Goal: Transaction & Acquisition: Book appointment/travel/reservation

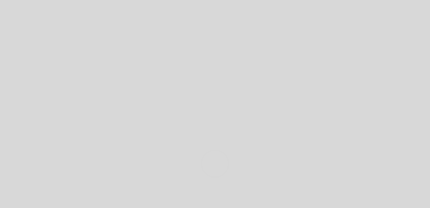
select select "es"
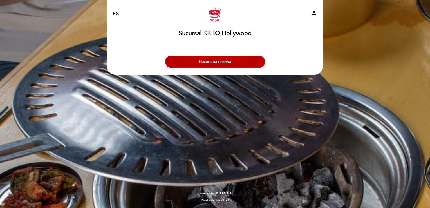
click at [190, 58] on button "Hacer una reserva" at bounding box center [215, 61] width 100 height 12
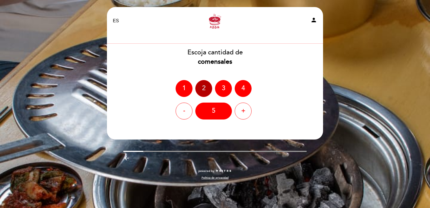
click at [199, 91] on div "2" at bounding box center [203, 88] width 17 height 17
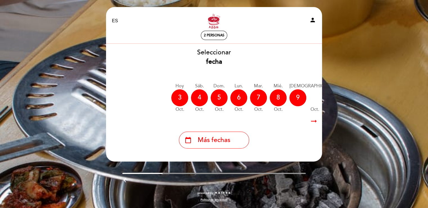
click at [343, 100] on div "10" at bounding box center [351, 97] width 17 height 17
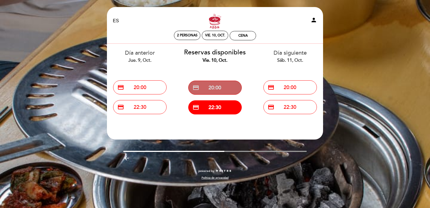
click at [216, 85] on button "credit_card 20:00" at bounding box center [214, 87] width 53 height 14
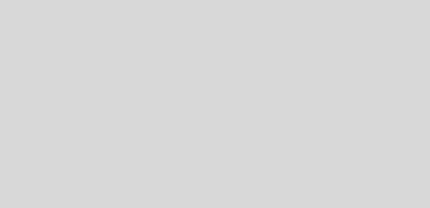
select select "es"
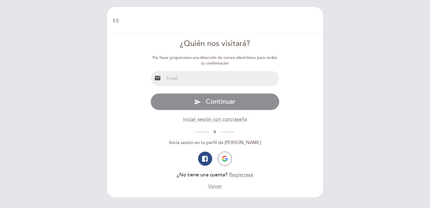
click at [200, 78] on input "email" at bounding box center [221, 78] width 115 height 15
type input "J"
type input "[EMAIL_ADDRESS][DOMAIN_NAME]"
click at [150, 150] on form "¿Quién nos visitará? Por favor proporciona una dirección de correo electrónico …" at bounding box center [215, 113] width 208 height 151
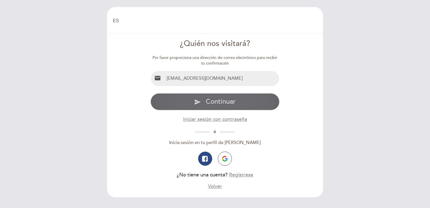
click at [196, 98] on button "send Continuar" at bounding box center [214, 101] width 129 height 17
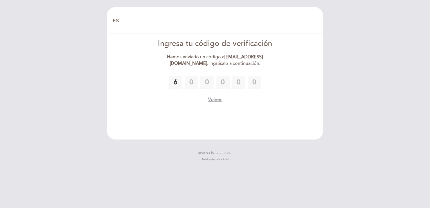
type input "6"
type input "8"
type input "1"
type input "4"
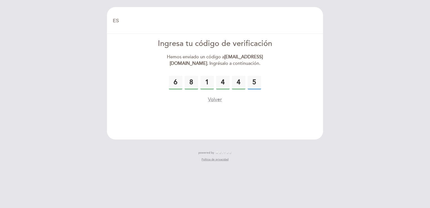
type input "5"
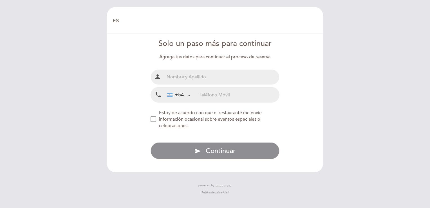
click at [183, 80] on input "text" at bounding box center [221, 76] width 115 height 15
type input "[PERSON_NAME]"
drag, startPoint x: 220, startPoint y: 91, endPoint x: 217, endPoint y: 93, distance: 3.4
click at [217, 93] on input "tel" at bounding box center [239, 94] width 80 height 15
click at [184, 95] on div "+54" at bounding box center [179, 94] width 28 height 14
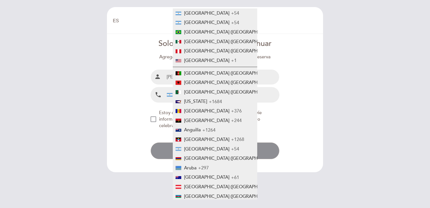
click at [134, 110] on form "Solo un paso más para continuar Agrega tus datos para continuar el proceso de r…" at bounding box center [215, 98] width 208 height 121
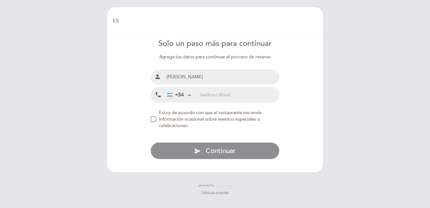
click at [234, 91] on input "tel" at bounding box center [239, 94] width 80 height 15
type input "1159965138"
click at [142, 136] on form "Solo un paso más para continuar Agrega tus datos para continuar el proceso de r…" at bounding box center [215, 98] width 208 height 121
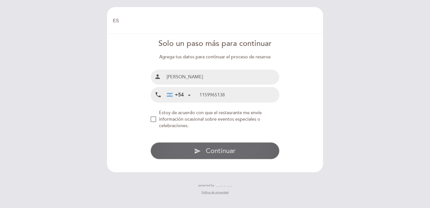
click at [168, 155] on button "send Continuar" at bounding box center [214, 150] width 129 height 17
